Goal: Task Accomplishment & Management: Manage account settings

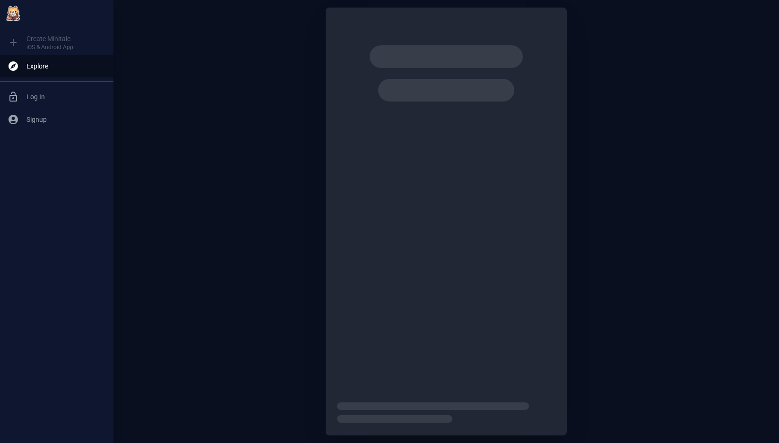
click at [191, 63] on div at bounding box center [446, 221] width 666 height 443
click at [47, 97] on span "Log In" at bounding box center [65, 96] width 79 height 9
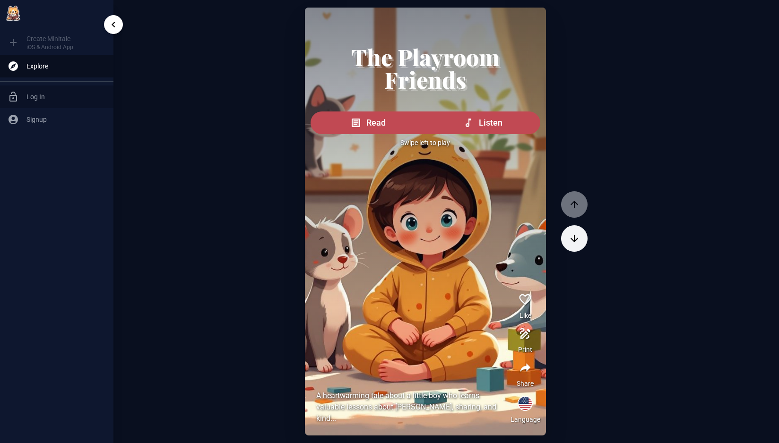
click at [44, 98] on span "Log In" at bounding box center [65, 96] width 79 height 9
